Goal: Find specific page/section: Find specific page/section

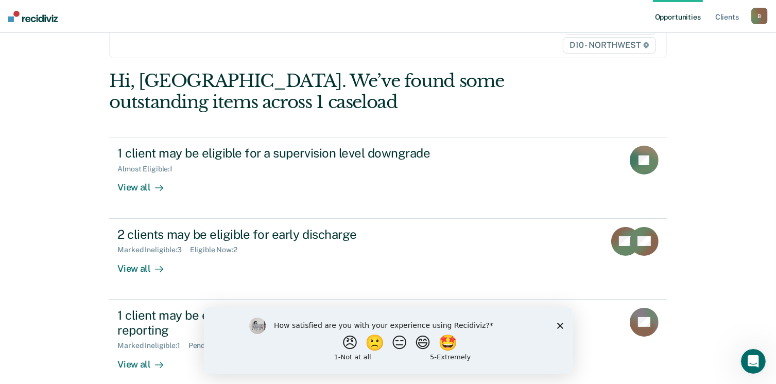
scroll to position [77, 0]
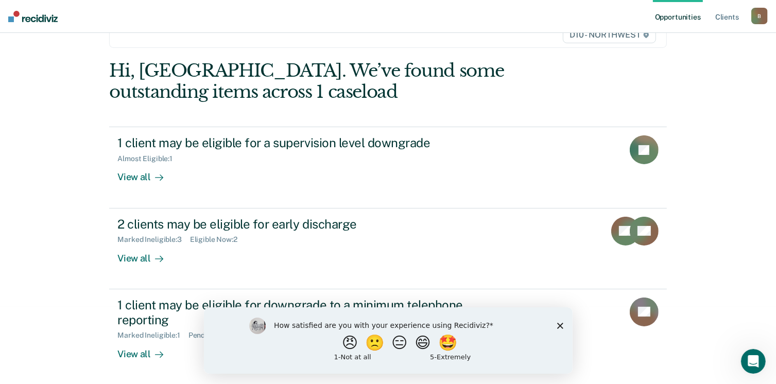
click at [557, 319] on div "How satisfied are you with your experience using Recidiviz? 😠 🙁 😑 😄 🤩 1 - Not a…" at bounding box center [387, 340] width 369 height 66
click at [557, 326] on icon "Close survey" at bounding box center [559, 325] width 6 height 6
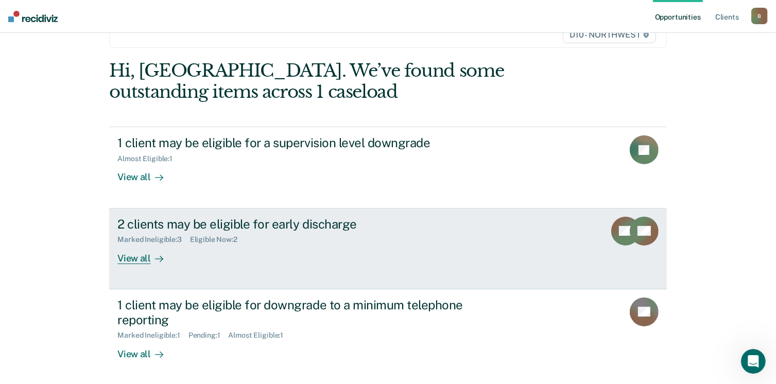
click at [132, 256] on div "View all" at bounding box center [146, 254] width 58 height 20
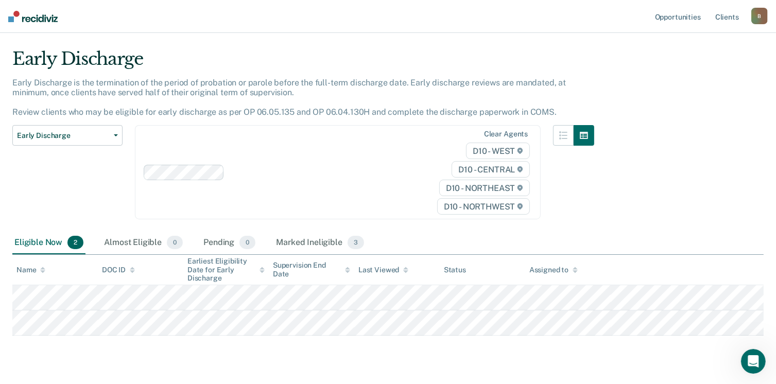
scroll to position [47, 0]
